Goal: Navigation & Orientation: Find specific page/section

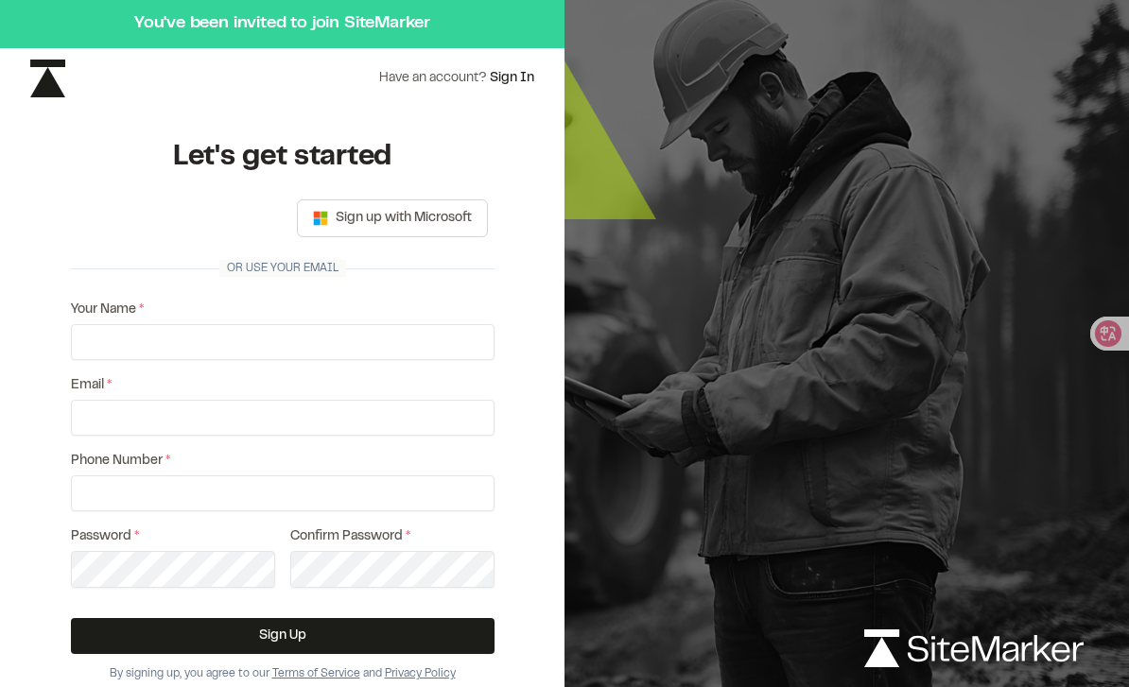
click at [107, 216] on div "使用 Google 账号登录。在新标签页中打开" at bounding box center [172, 219] width 183 height 42
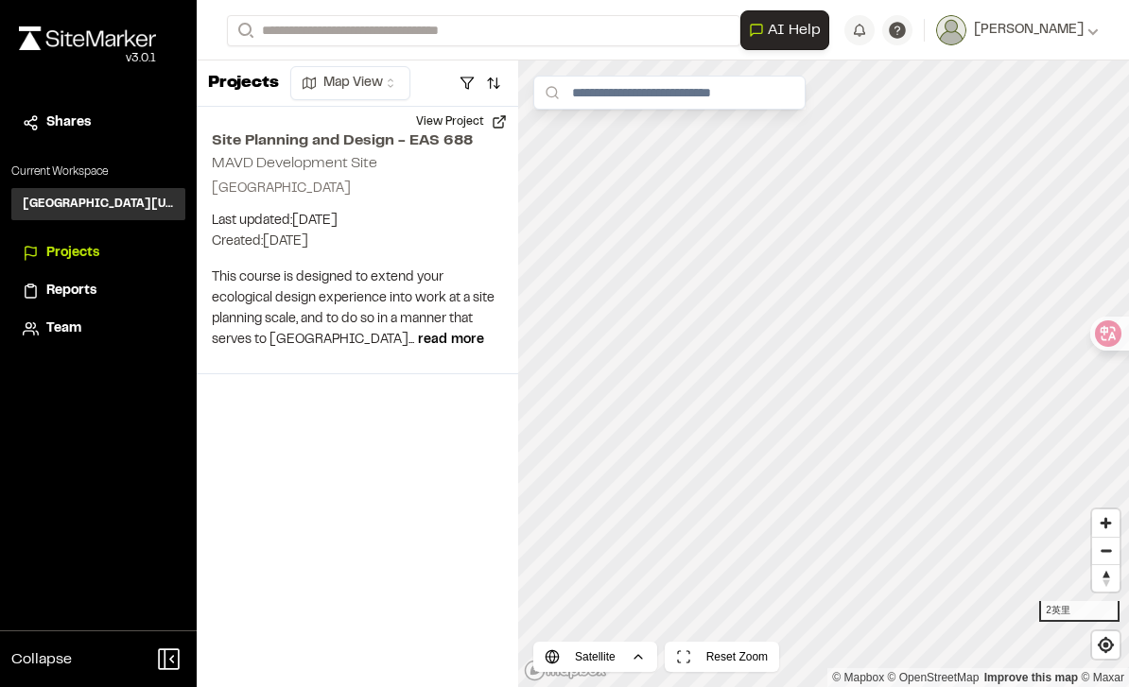
scroll to position [9, 0]
click at [29, 285] on rect at bounding box center [31, 286] width 6 height 3
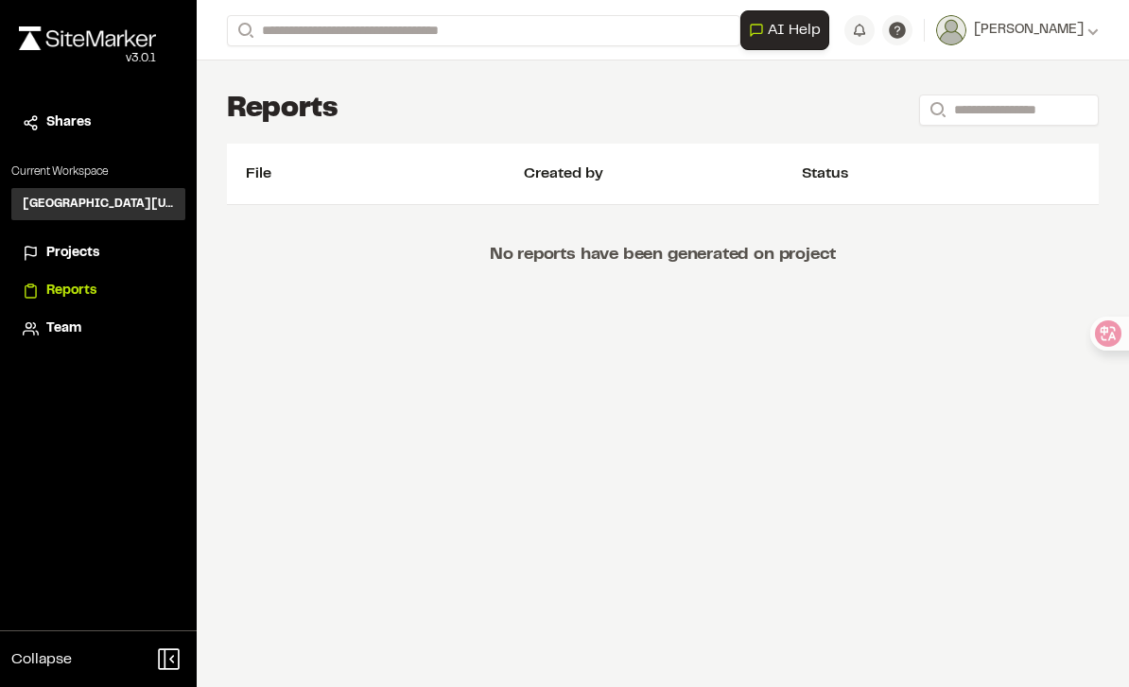
click at [38, 328] on icon at bounding box center [31, 329] width 16 height 19
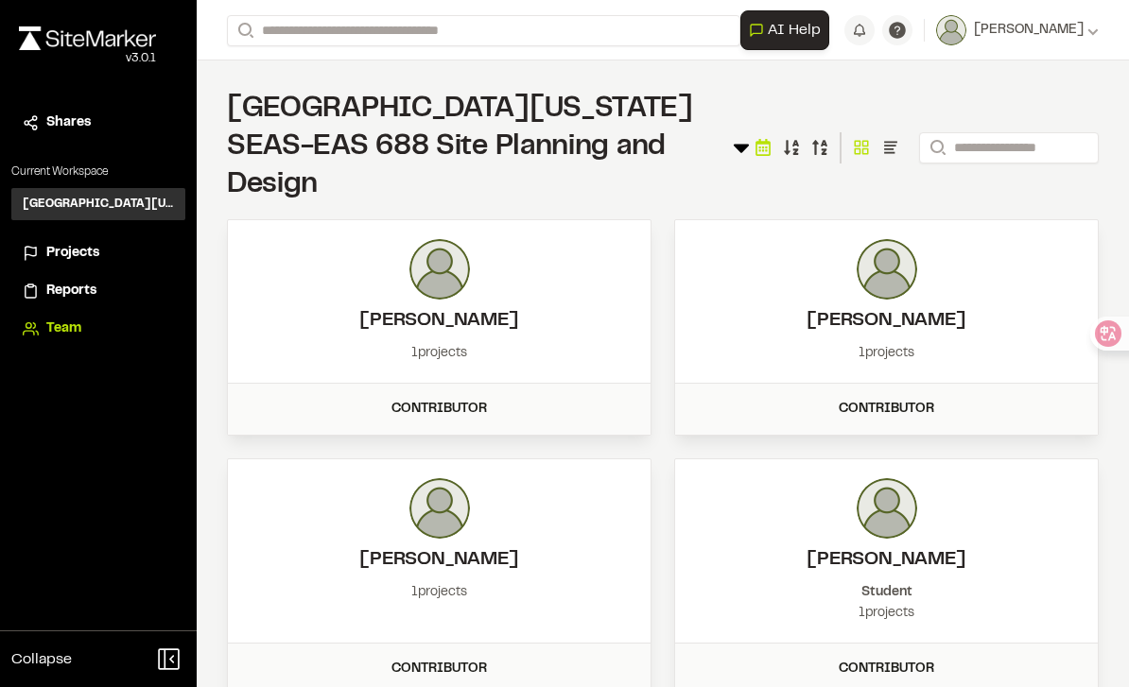
click at [25, 255] on icon at bounding box center [31, 253] width 16 height 19
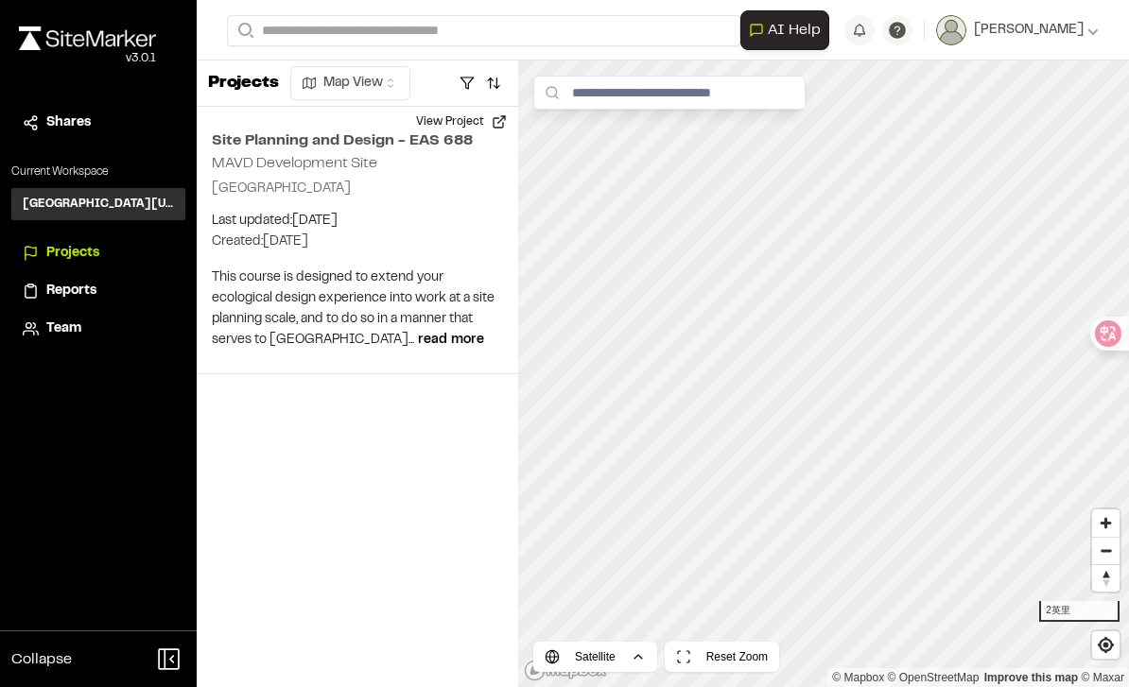
click at [69, 216] on div "[GEOGRAPHIC_DATA][US_STATE] SEAS-EAS 688 Site Planning and Design UO" at bounding box center [98, 204] width 174 height 32
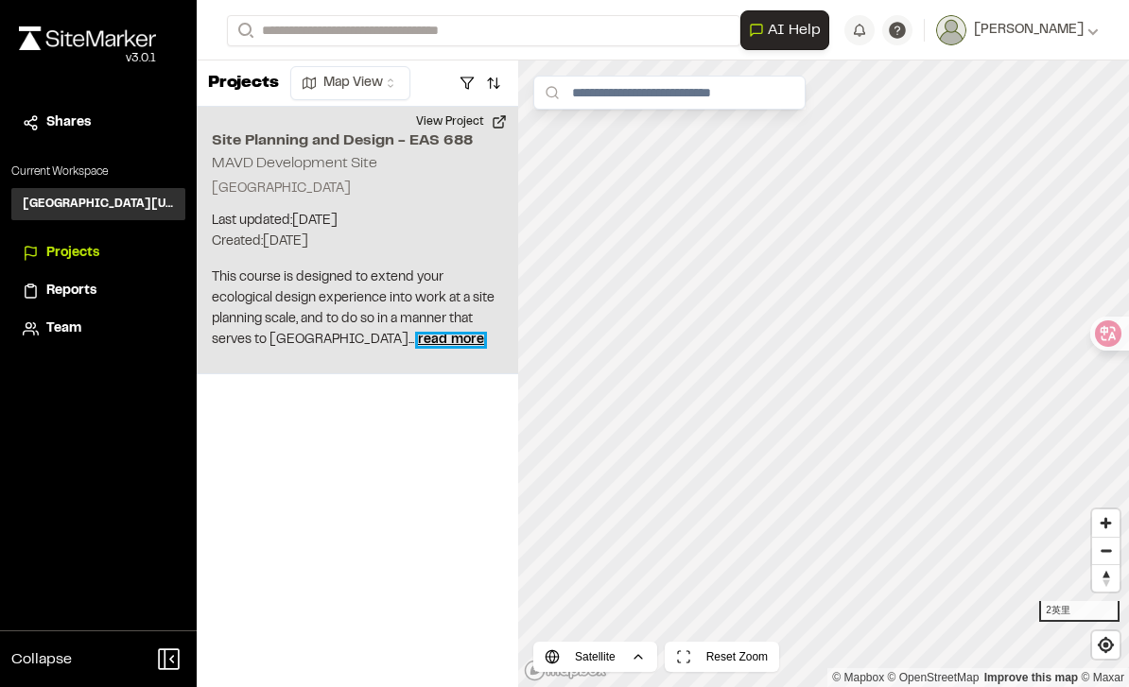
click at [418, 335] on span "read more" at bounding box center [451, 340] width 66 height 11
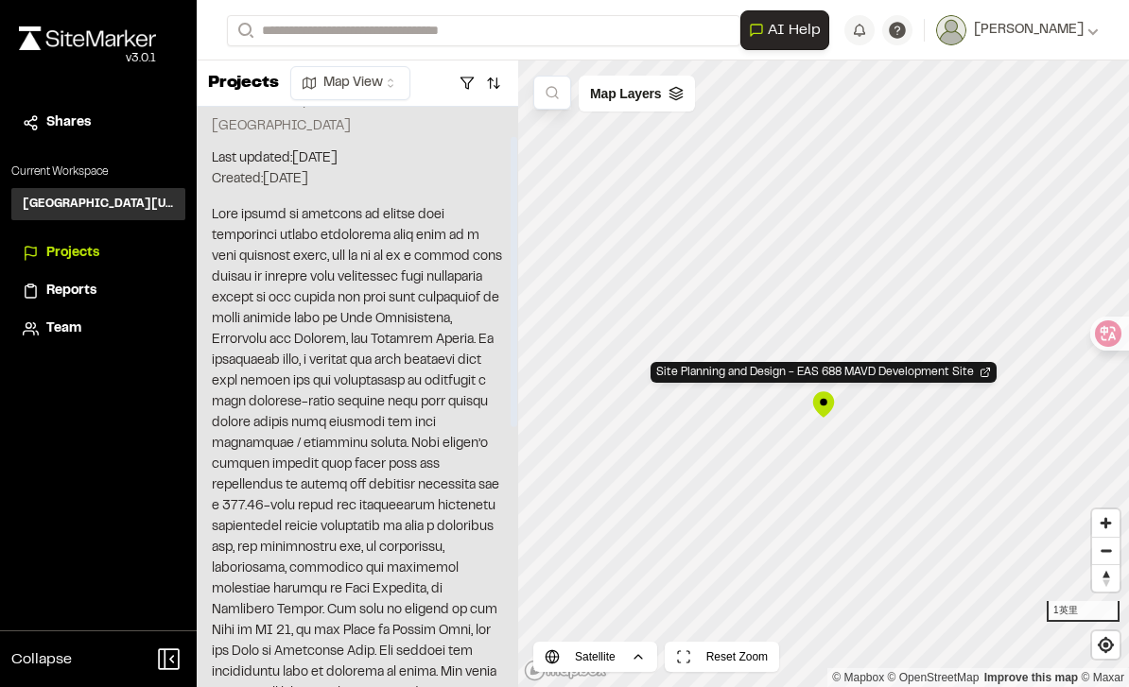
scroll to position [64, 0]
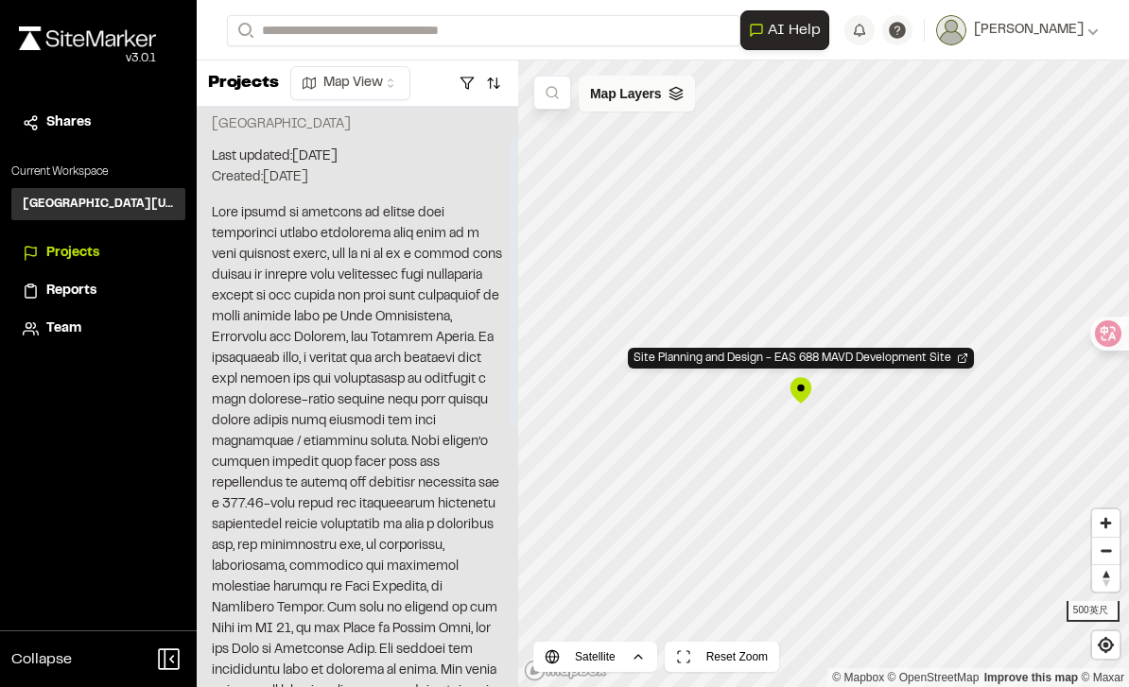
click at [676, 86] on icon at bounding box center [675, 93] width 15 height 15
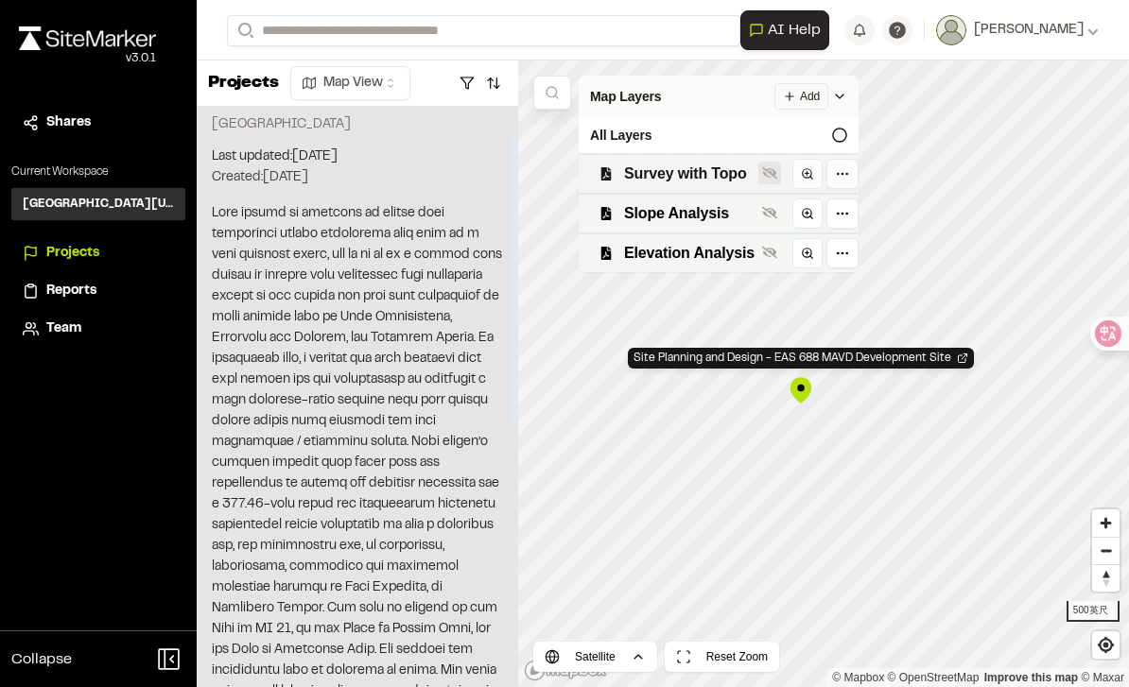
click at [767, 166] on icon at bounding box center [769, 172] width 15 height 12
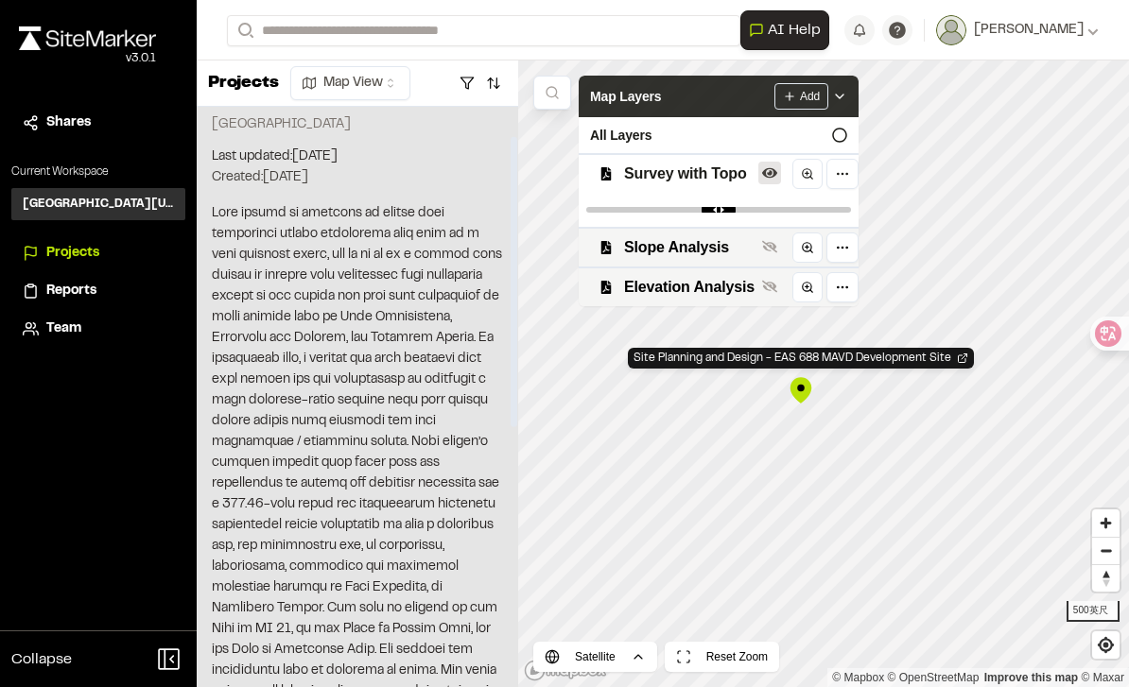
click at [767, 167] on icon at bounding box center [769, 172] width 15 height 10
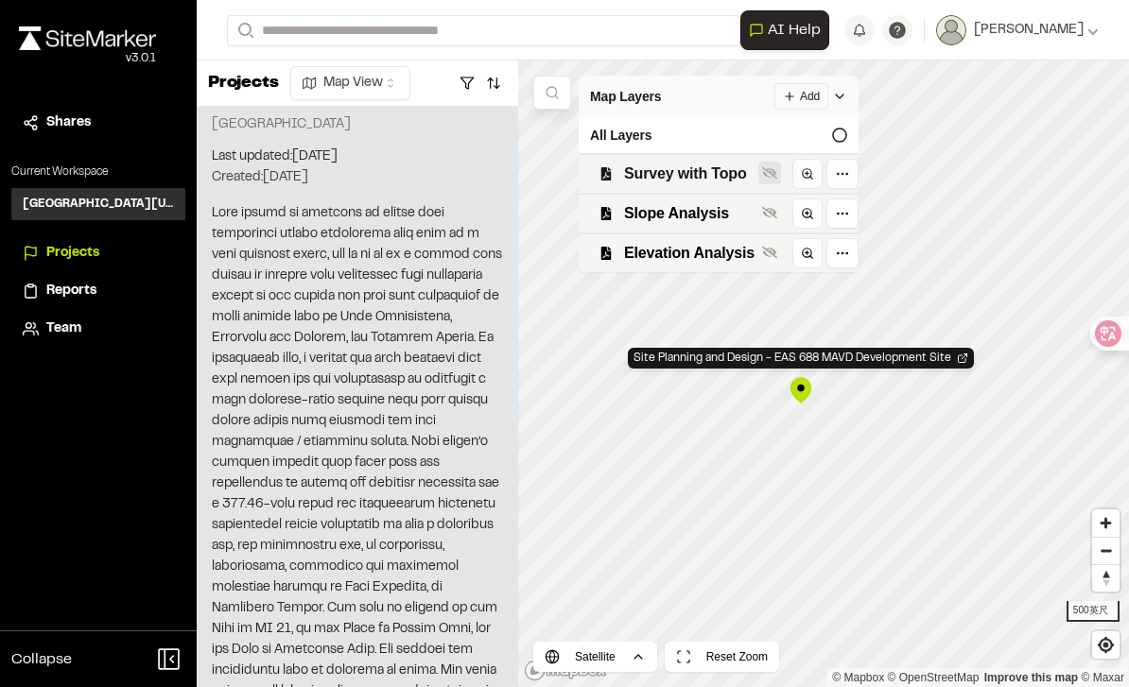
click at [768, 165] on icon at bounding box center [769, 172] width 15 height 15
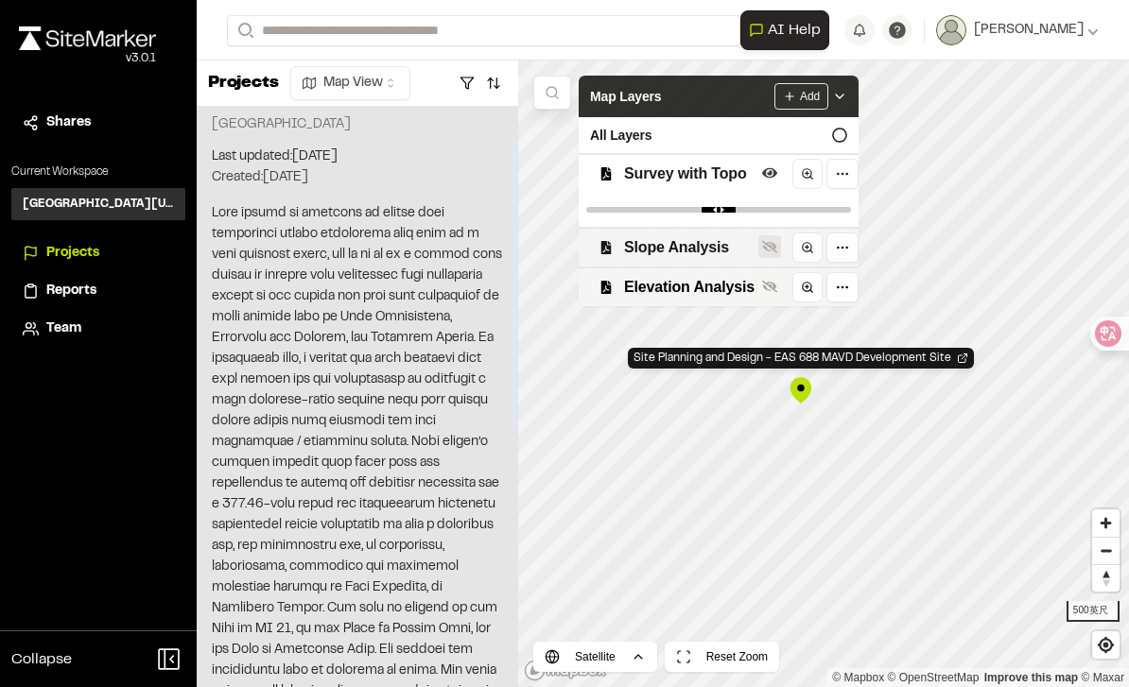
click at [771, 239] on icon at bounding box center [769, 246] width 15 height 15
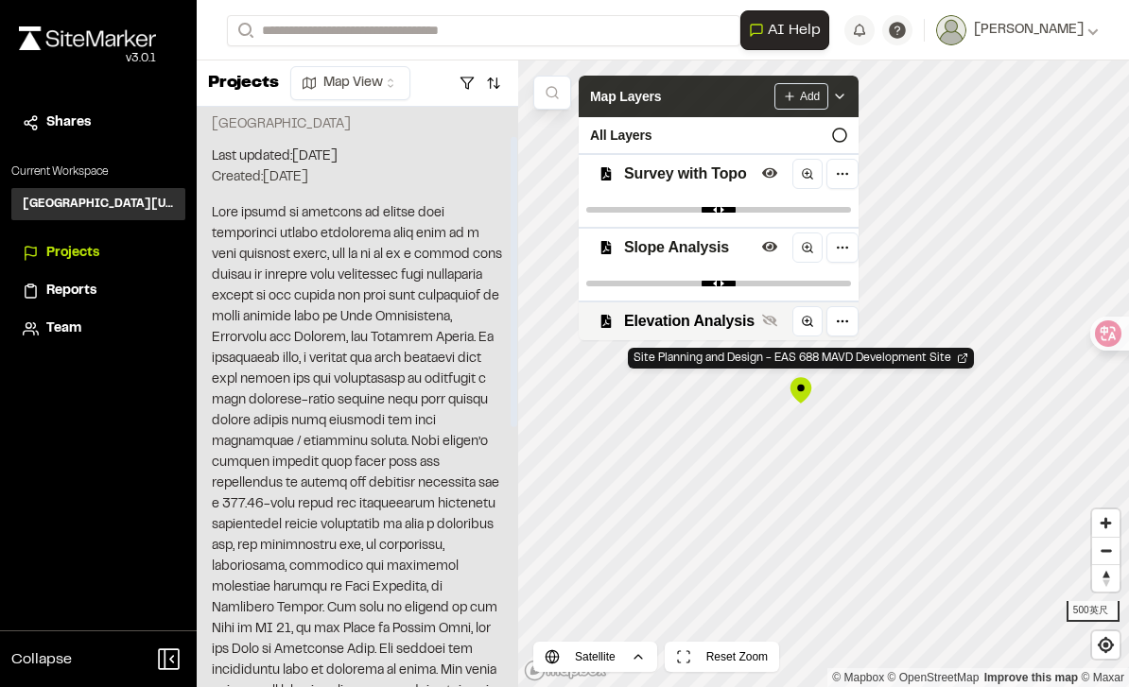
click at [699, 163] on span "Survey with Topo" at bounding box center [689, 174] width 130 height 23
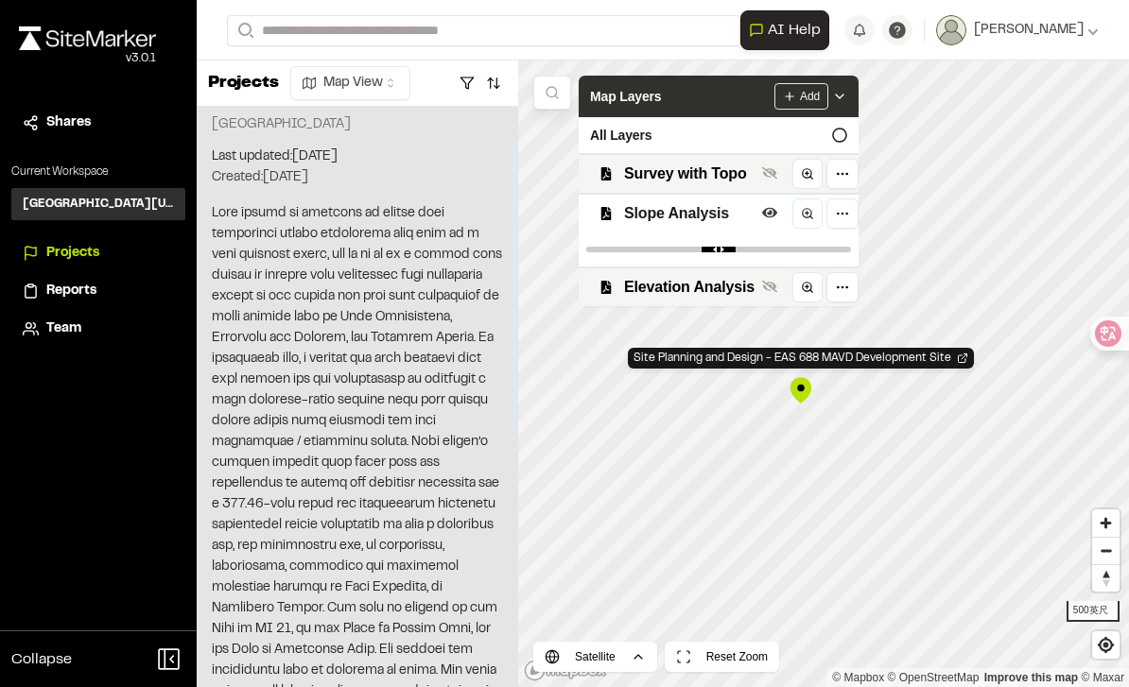
scroll to position [5, 0]
click at [665, 247] on input "range" at bounding box center [718, 250] width 265 height 6
click at [641, 247] on input "range" at bounding box center [718, 250] width 265 height 6
click at [650, 254] on div at bounding box center [719, 250] width 280 height 34
click at [613, 247] on input "range" at bounding box center [718, 250] width 265 height 6
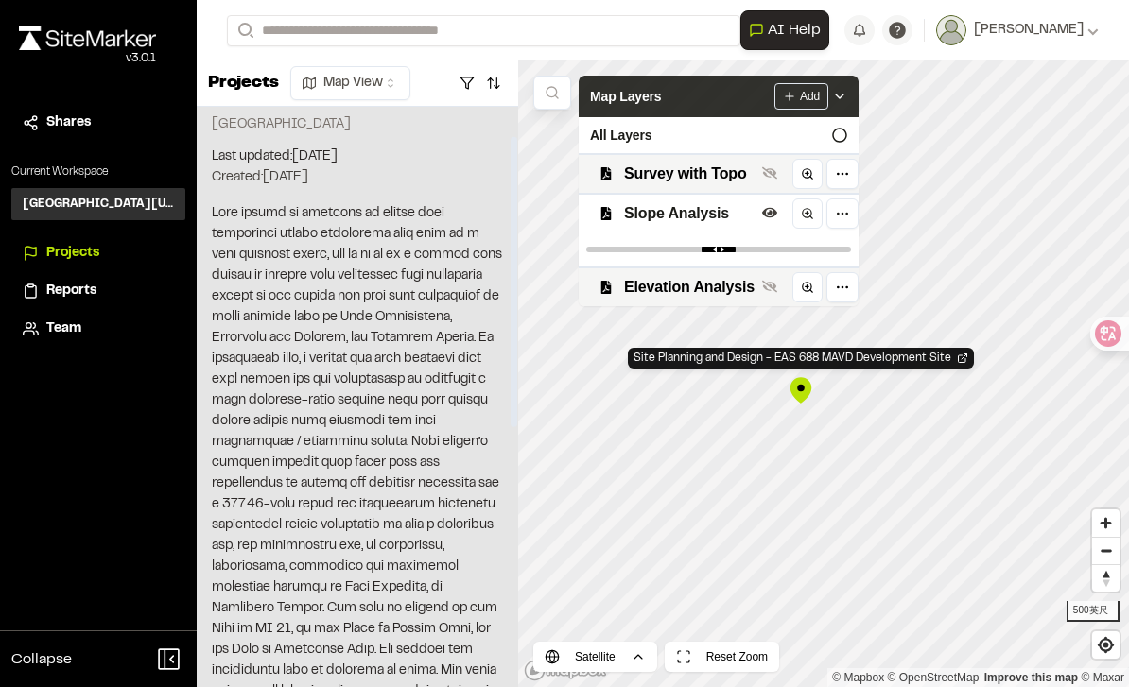
type input "****"
click at [677, 247] on input "range" at bounding box center [718, 250] width 265 height 6
click at [669, 249] on html "**********" at bounding box center [564, 343] width 1129 height 687
click at [765, 212] on icon at bounding box center [769, 212] width 15 height 10
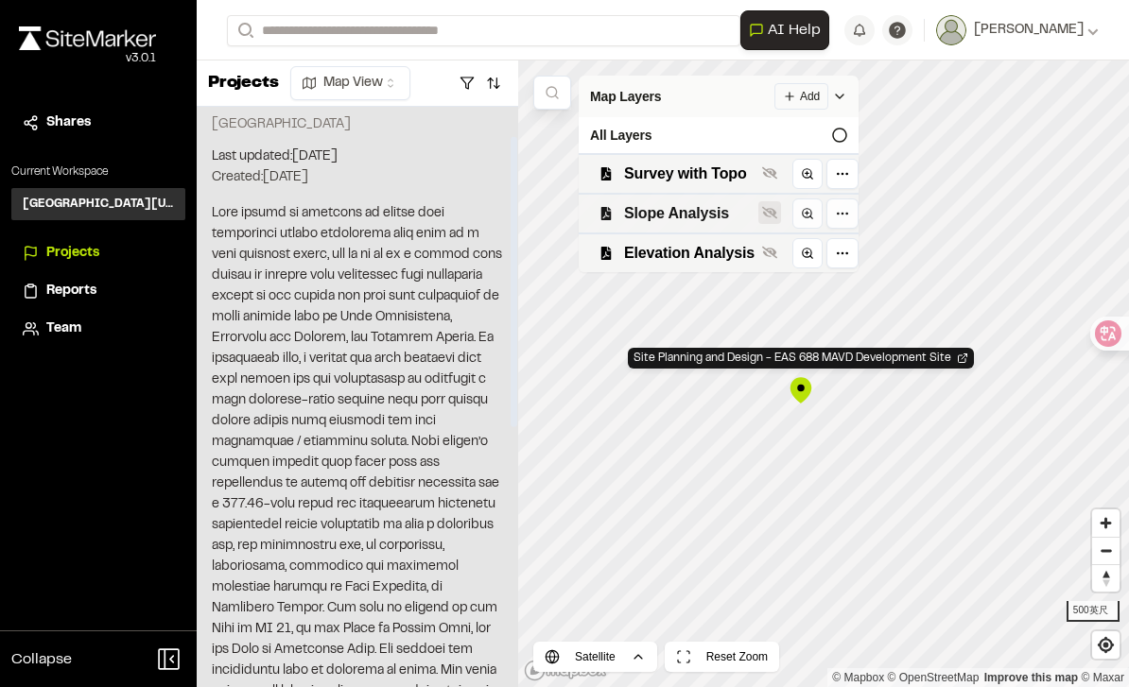
click at [765, 209] on icon at bounding box center [769, 212] width 15 height 15
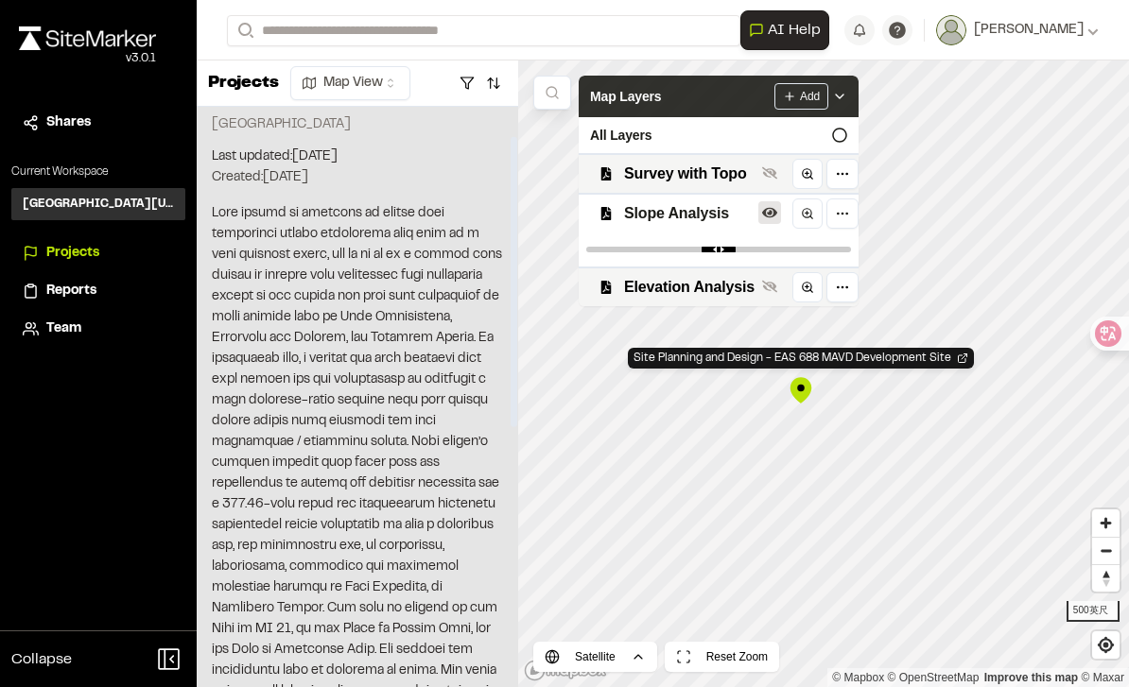
click at [760, 217] on button at bounding box center [769, 212] width 23 height 23
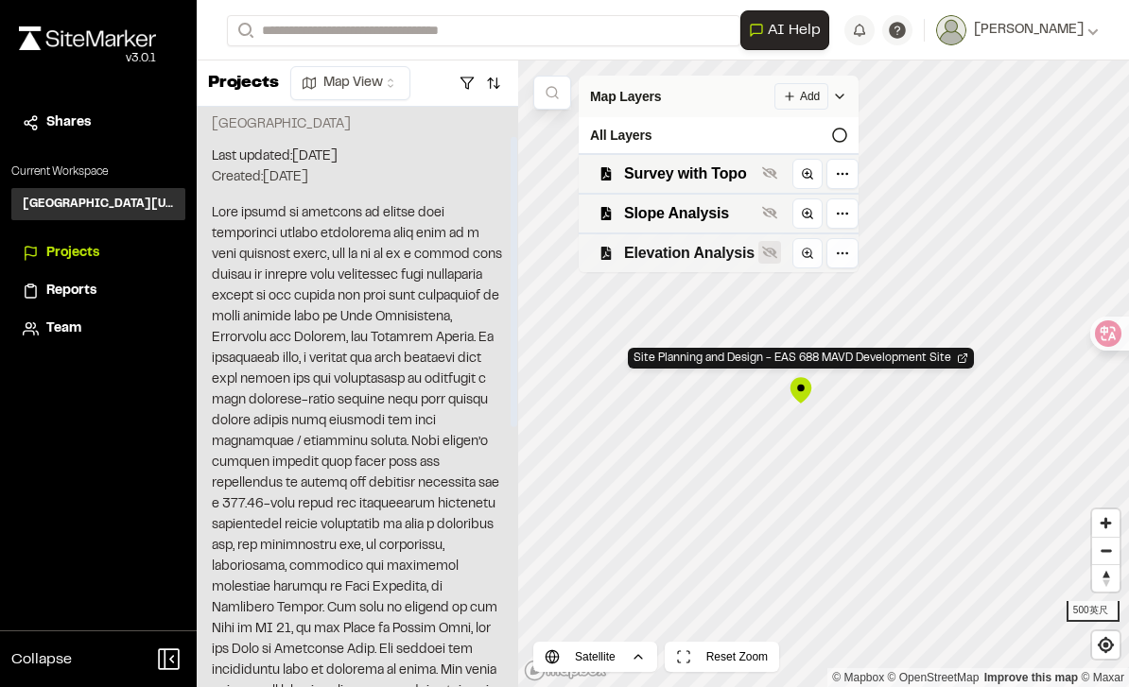
click at [771, 248] on icon at bounding box center [769, 252] width 15 height 12
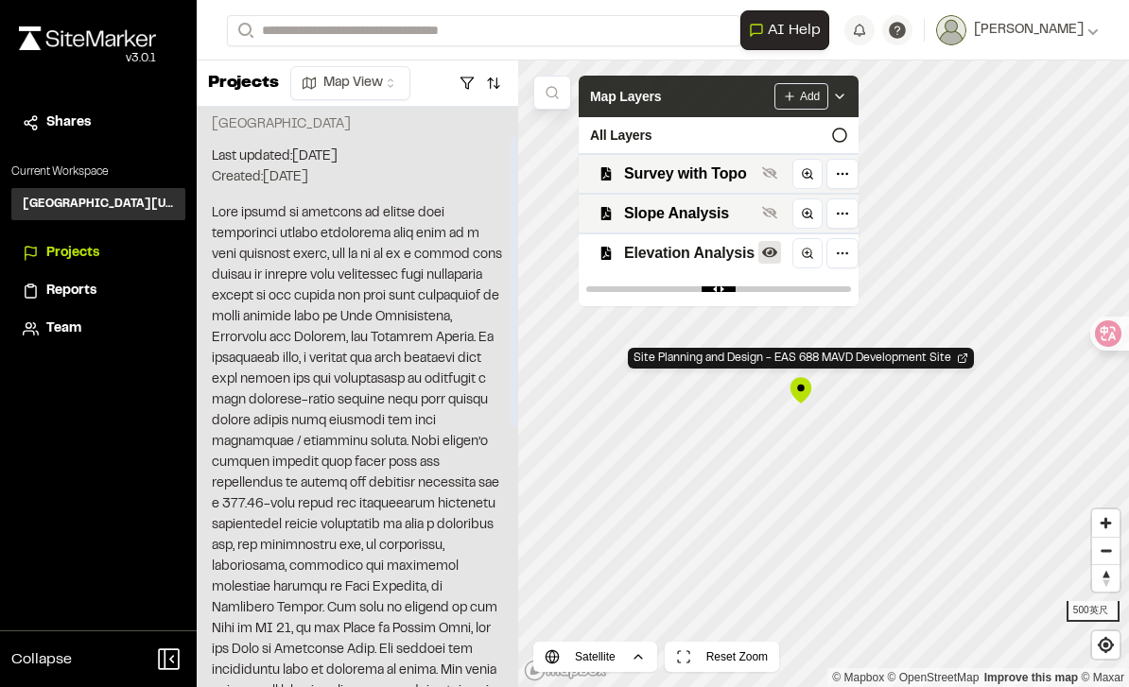
click at [777, 254] on button at bounding box center [769, 252] width 23 height 23
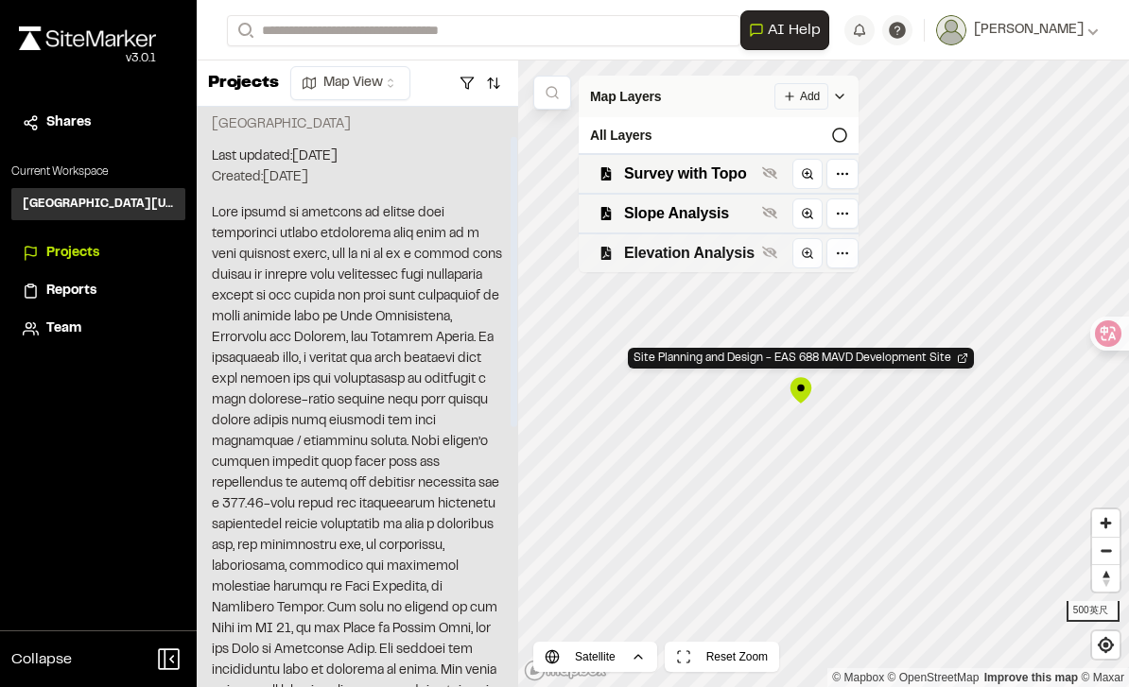
click at [785, 252] on button at bounding box center [804, 253] width 38 height 30
click at [770, 246] on icon at bounding box center [769, 252] width 15 height 12
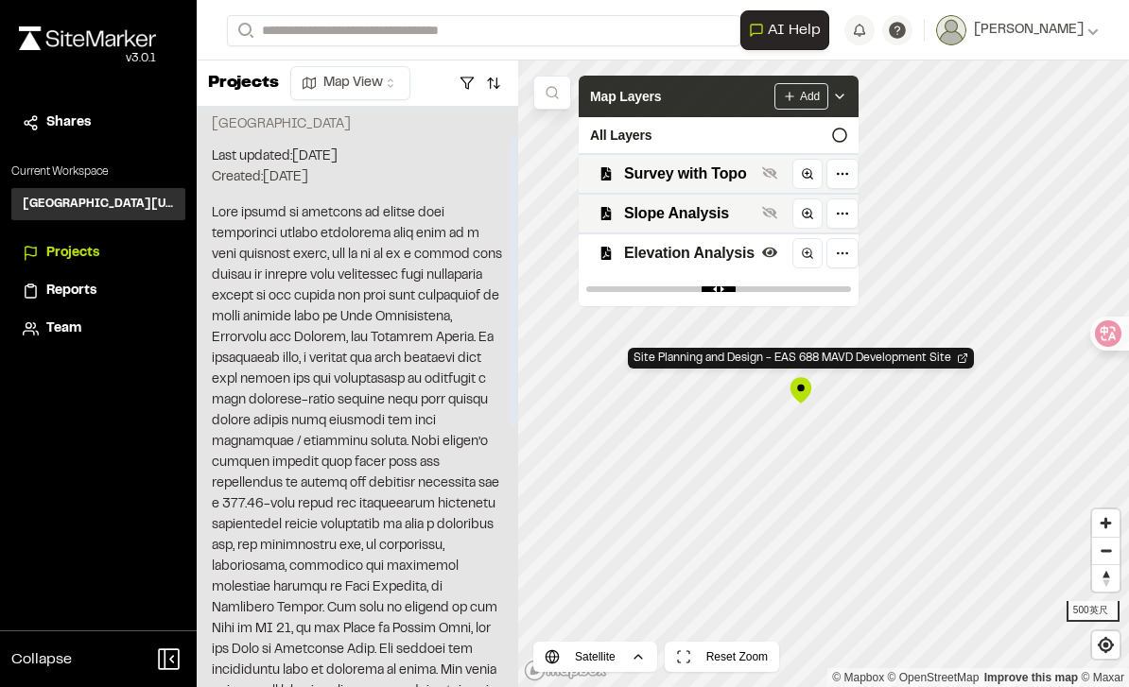
click at [704, 286] on input "range" at bounding box center [718, 289] width 265 height 6
click at [639, 286] on input "range" at bounding box center [718, 289] width 265 height 6
type input "****"
click at [713, 286] on input "range" at bounding box center [718, 289] width 265 height 6
click at [841, 90] on html "**********" at bounding box center [564, 343] width 1129 height 687
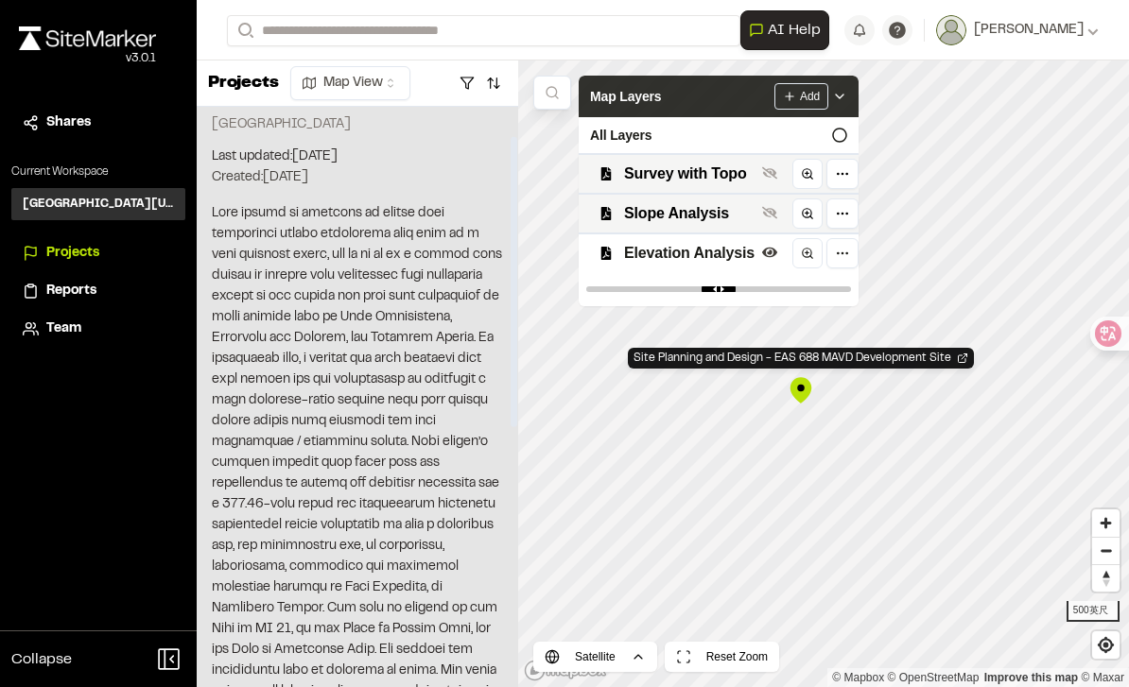
click at [840, 95] on polyline at bounding box center [840, 97] width 8 height 4
